Goal: Information Seeking & Learning: Check status

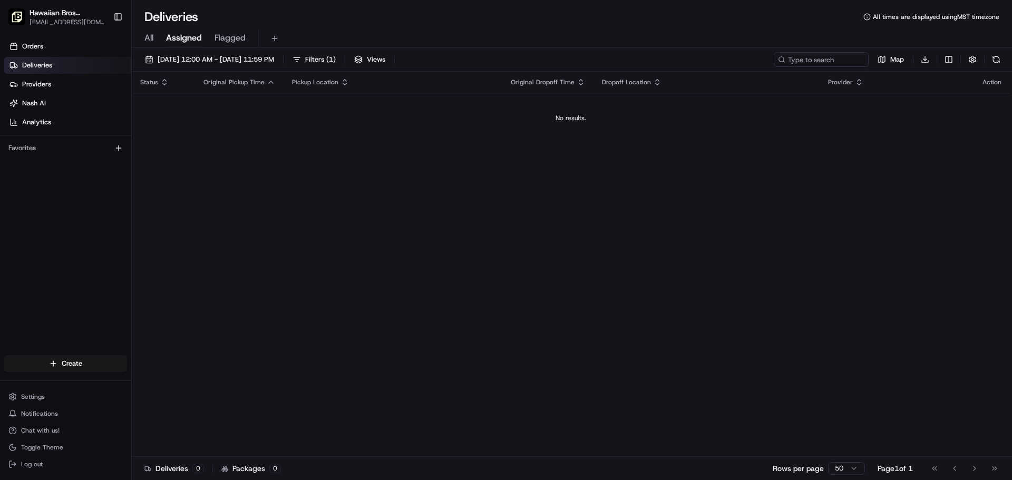
click at [150, 35] on span "All" at bounding box center [148, 38] width 9 height 13
click at [180, 39] on span "Assigned" at bounding box center [184, 38] width 36 height 13
click at [66, 64] on link "Deliveries" at bounding box center [67, 65] width 127 height 17
click at [76, 48] on link "Orders" at bounding box center [67, 46] width 127 height 17
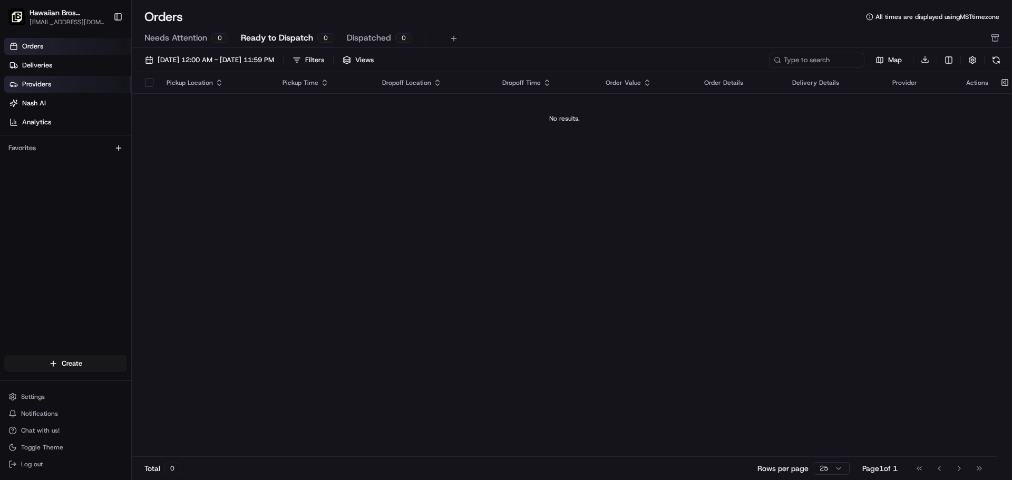
click at [63, 87] on link "Providers" at bounding box center [67, 84] width 127 height 17
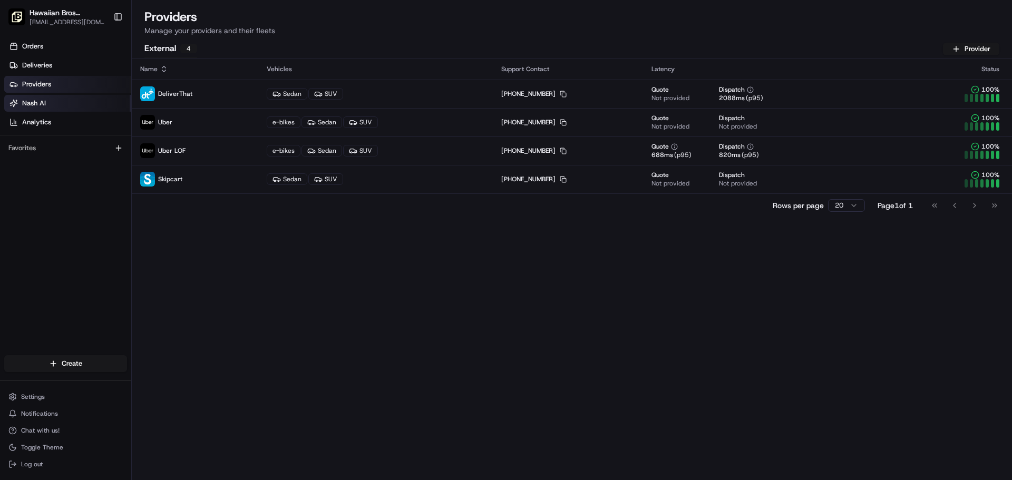
click at [62, 103] on link "Nash AI" at bounding box center [67, 103] width 127 height 17
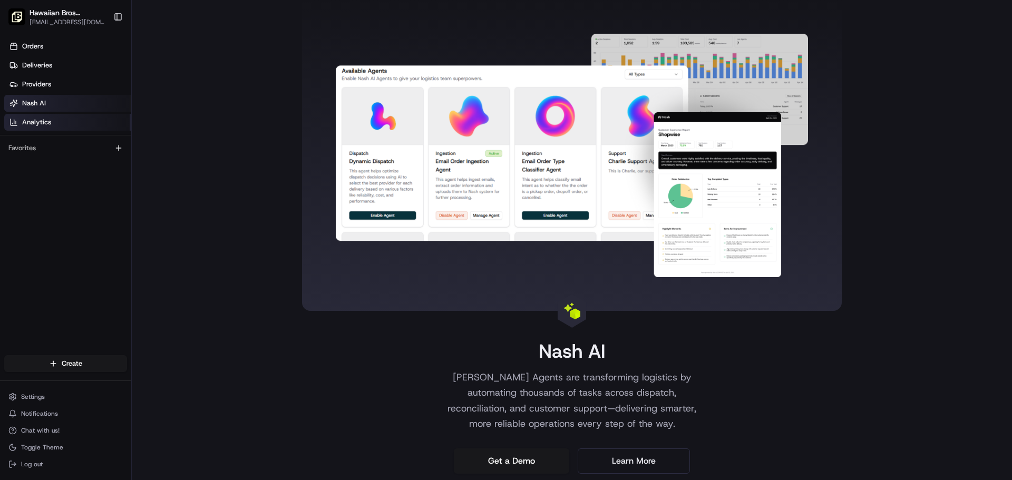
click at [60, 126] on link "Analytics" at bounding box center [67, 122] width 127 height 17
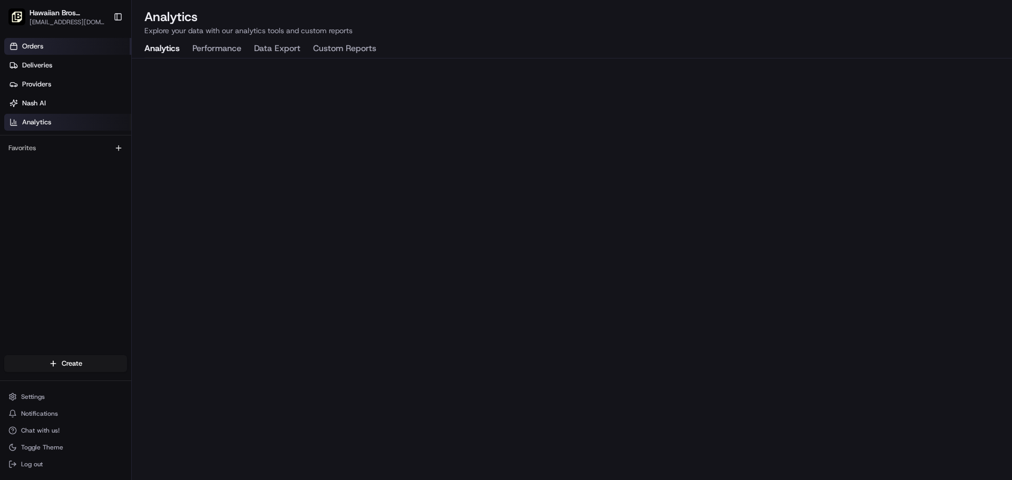
click at [79, 51] on link "Orders" at bounding box center [67, 46] width 127 height 17
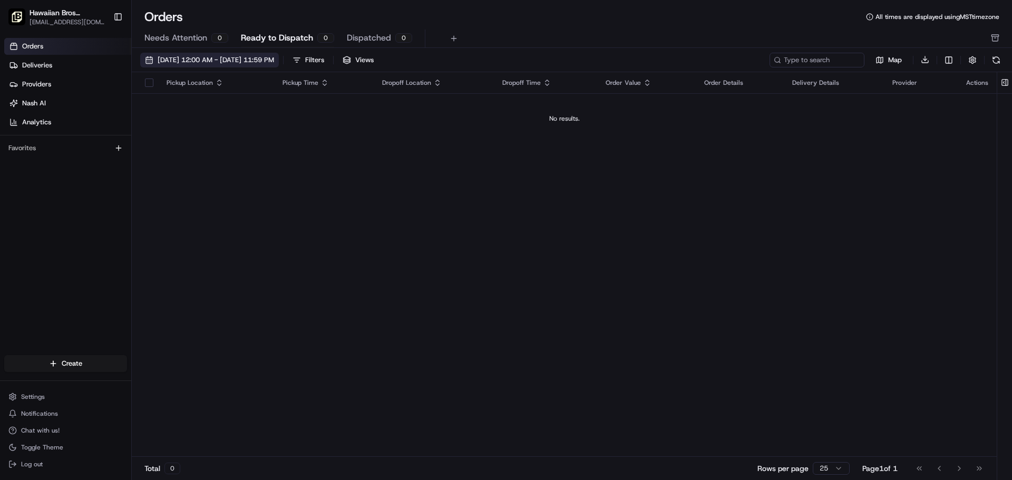
click at [254, 63] on span "[DATE] 12:00 AM - [DATE] 11:59 PM" at bounding box center [216, 59] width 116 height 9
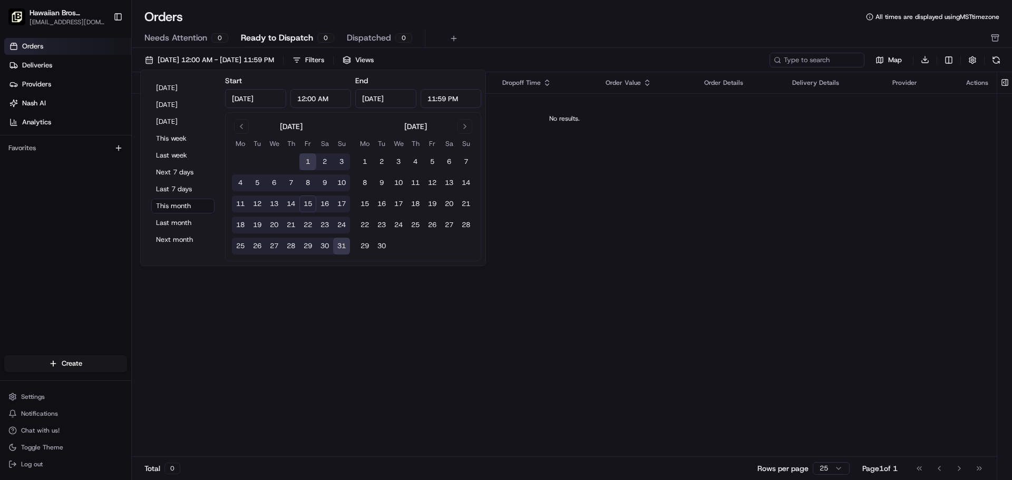
click at [312, 102] on input "12:00 AM" at bounding box center [320, 98] width 61 height 19
click at [303, 100] on input "12:00 AM" at bounding box center [320, 98] width 61 height 19
click at [305, 100] on input "12:00 AM" at bounding box center [320, 98] width 61 height 19
type input "10:00 AM"
click at [446, 81] on div "End [DATE] 11:59 PM" at bounding box center [418, 91] width 126 height 34
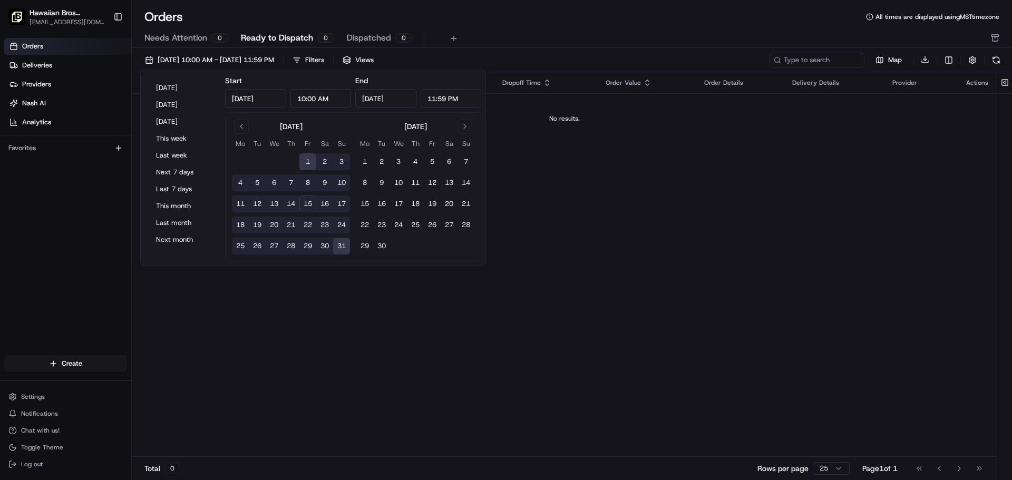
click at [305, 202] on button "15" at bounding box center [307, 203] width 17 height 17
type input "[DATE]"
type input "12:00 AM"
type input "[DATE]"
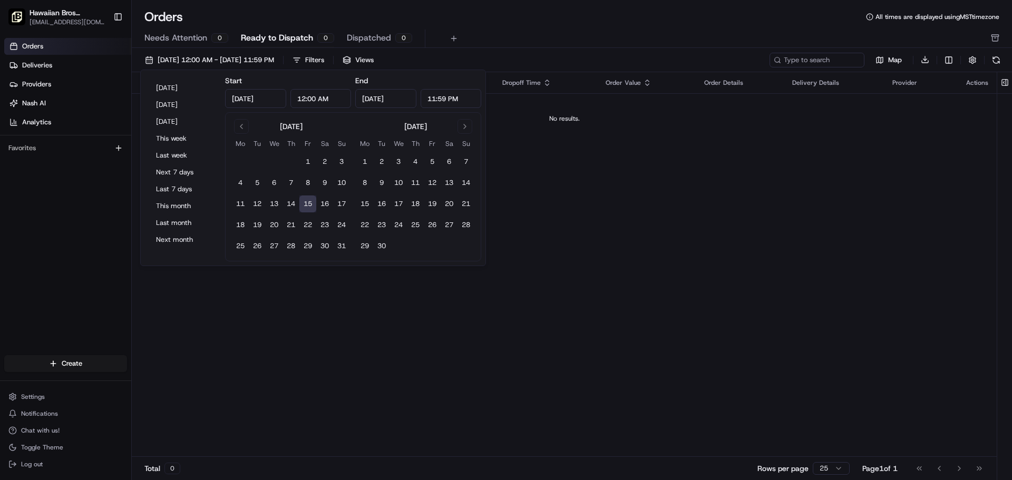
click at [305, 202] on button "15" at bounding box center [307, 203] width 17 height 17
click at [307, 312] on div "Pickup Location Pickup Time Dropoff Location Dropoff Time Order Value Order Det…" at bounding box center [564, 264] width 865 height 385
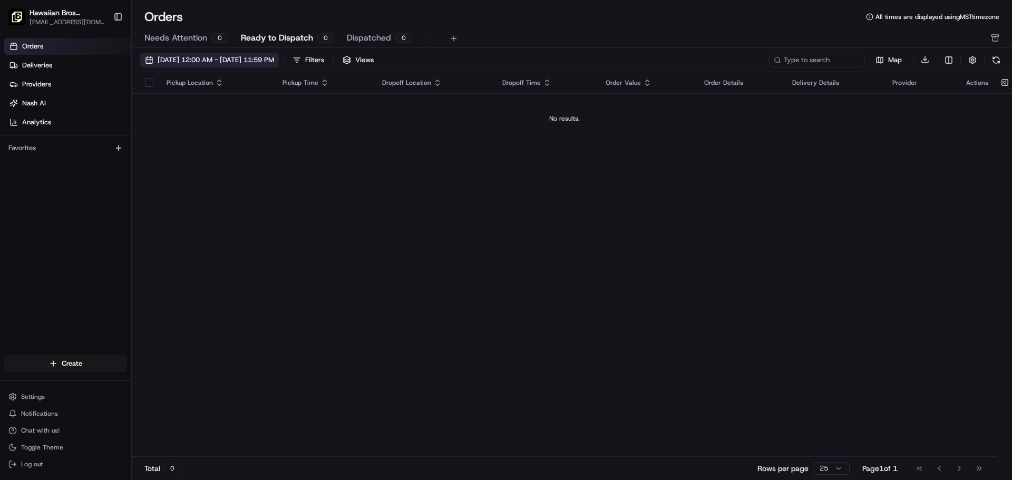
click at [237, 62] on span "[DATE] 12:00 AM - [DATE] 11:59 PM" at bounding box center [216, 59] width 116 height 9
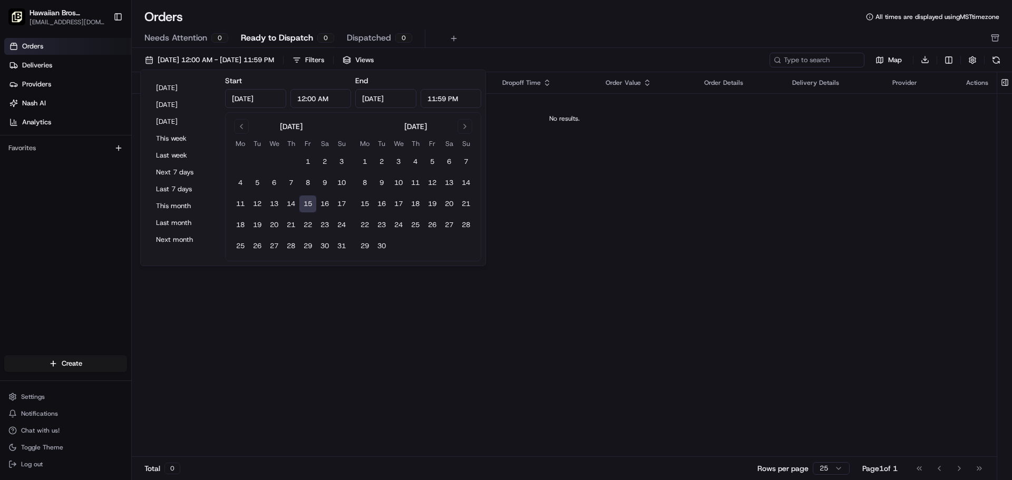
click at [307, 98] on input "12:00 AM" at bounding box center [320, 98] width 61 height 19
type input "8:00 AM"
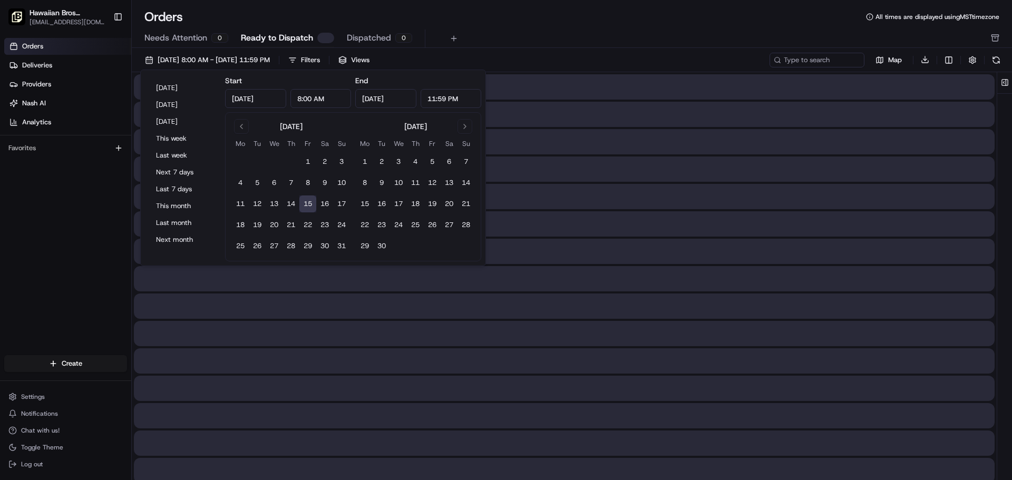
click at [346, 112] on div "Start [DATE] 8:00 AM End [DATE] 11:59 PM [DATE] Mo Tu We Th Fr Sa Su 1 2 3 4 5 …" at bounding box center [353, 167] width 256 height 187
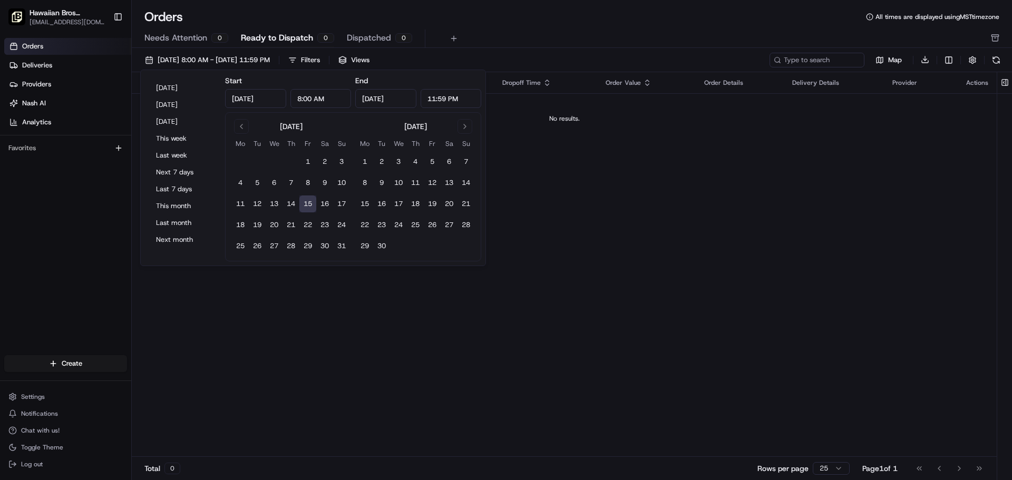
click at [399, 101] on input "[DATE]" at bounding box center [385, 98] width 61 height 19
click at [322, 200] on button "16" at bounding box center [324, 203] width 17 height 17
type input "[DATE]"
type input "12:00 AM"
type input "[DATE]"
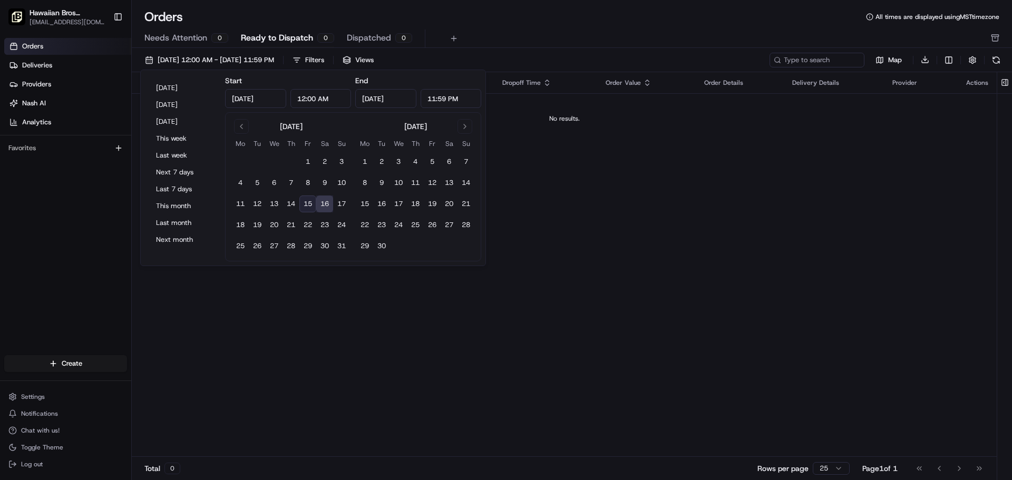
click at [314, 201] on button "15" at bounding box center [307, 203] width 17 height 17
type input "[DATE]"
click at [525, 193] on div "Pickup Location Pickup Time Dropoff Location Dropoff Time Order Value Order Det…" at bounding box center [564, 264] width 865 height 385
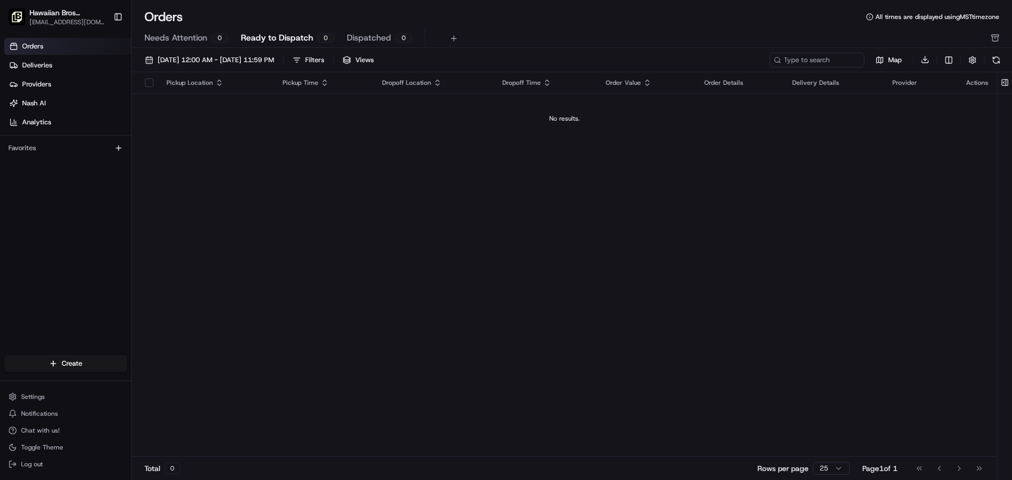
click at [176, 38] on span "Needs Attention" at bounding box center [175, 38] width 63 height 13
